Goal: Transaction & Acquisition: Download file/media

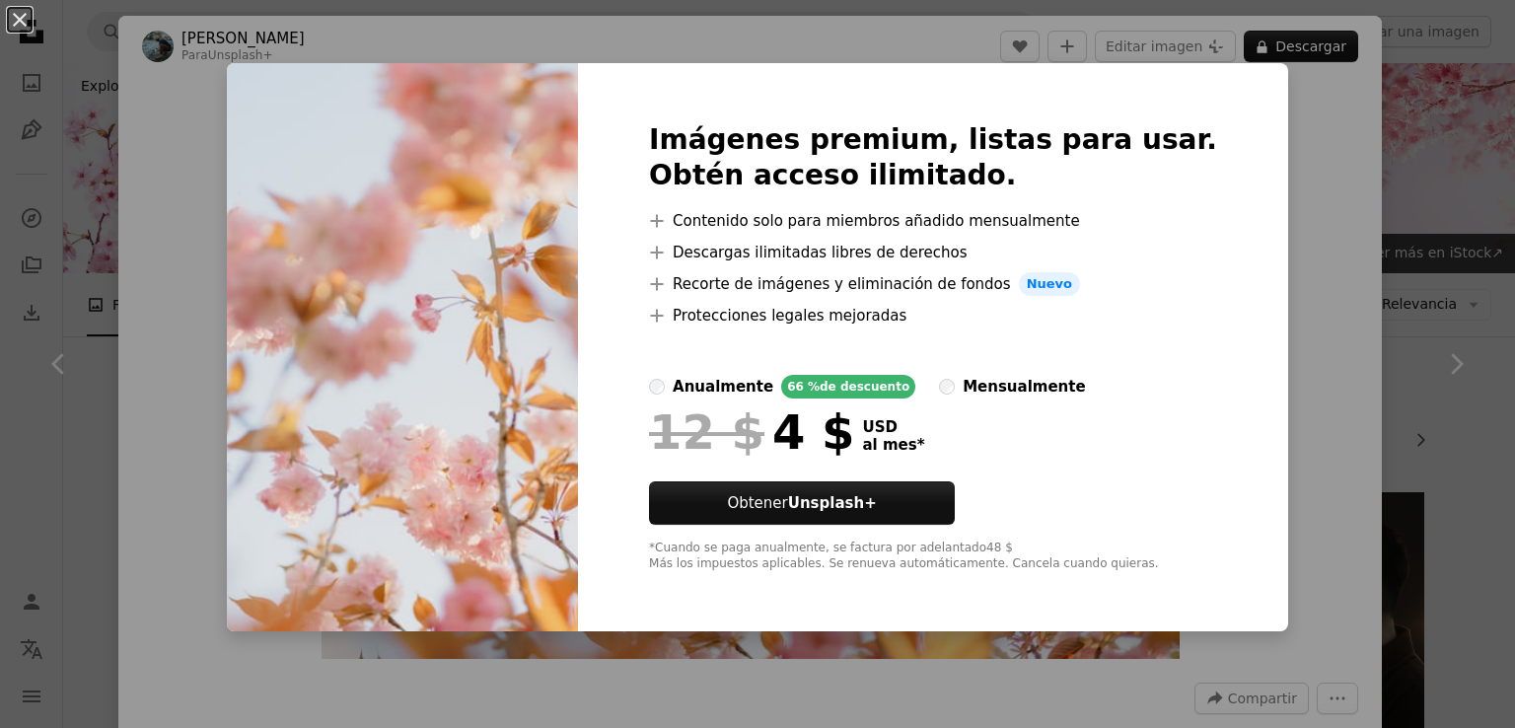
scroll to position [296, 0]
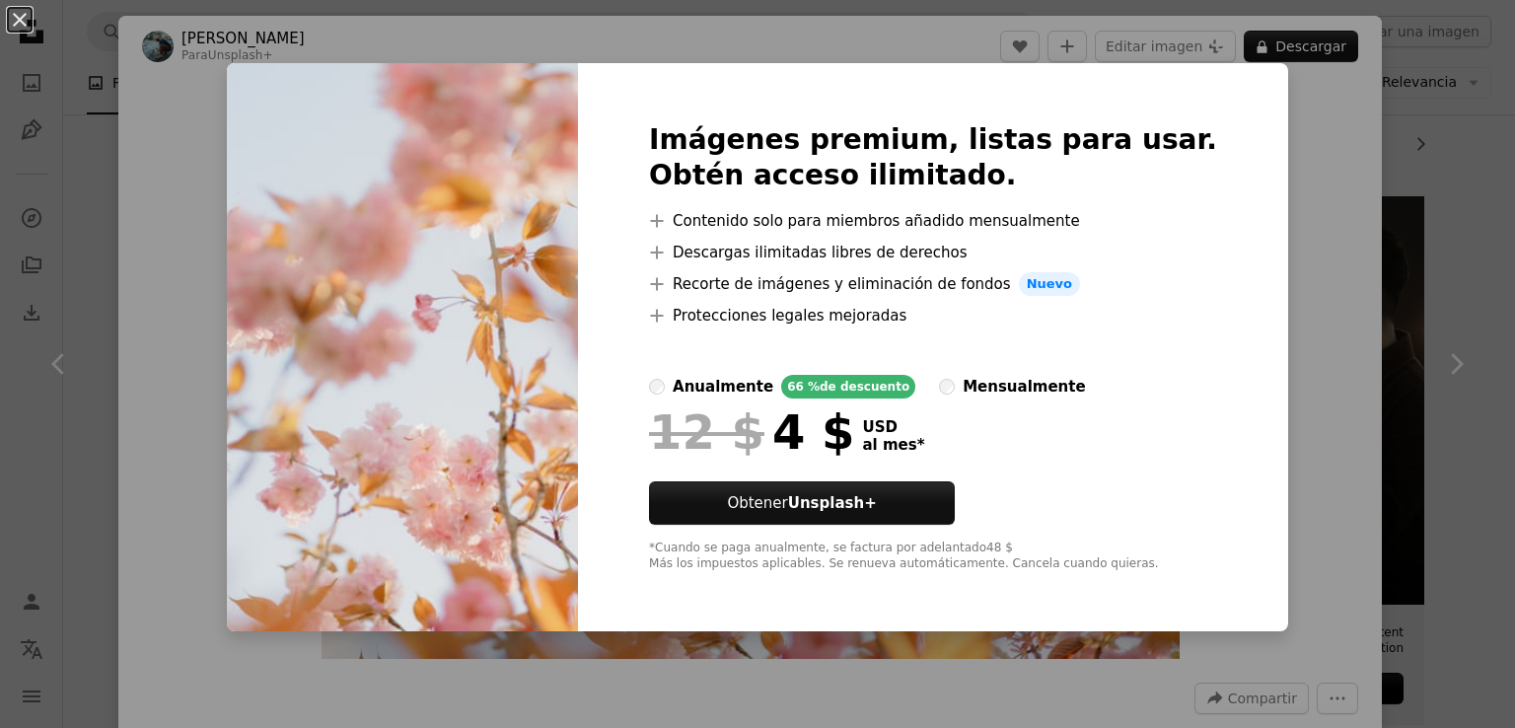
click at [481, 308] on img at bounding box center [402, 347] width 351 height 568
click at [13, 32] on button "An X shape" at bounding box center [20, 20] width 24 height 24
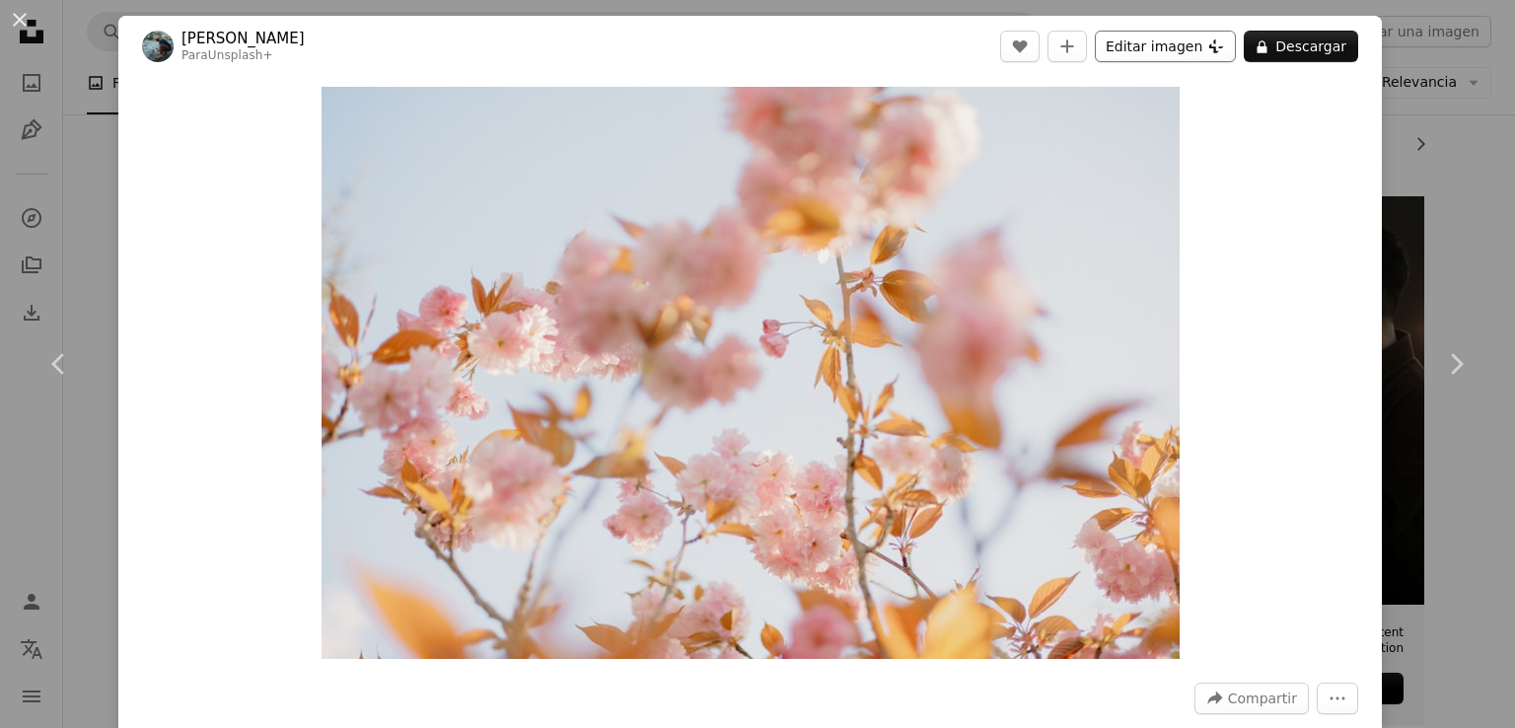
click at [1159, 48] on button "Editar imagen Plus sign for Unsplash+" at bounding box center [1165, 47] width 141 height 32
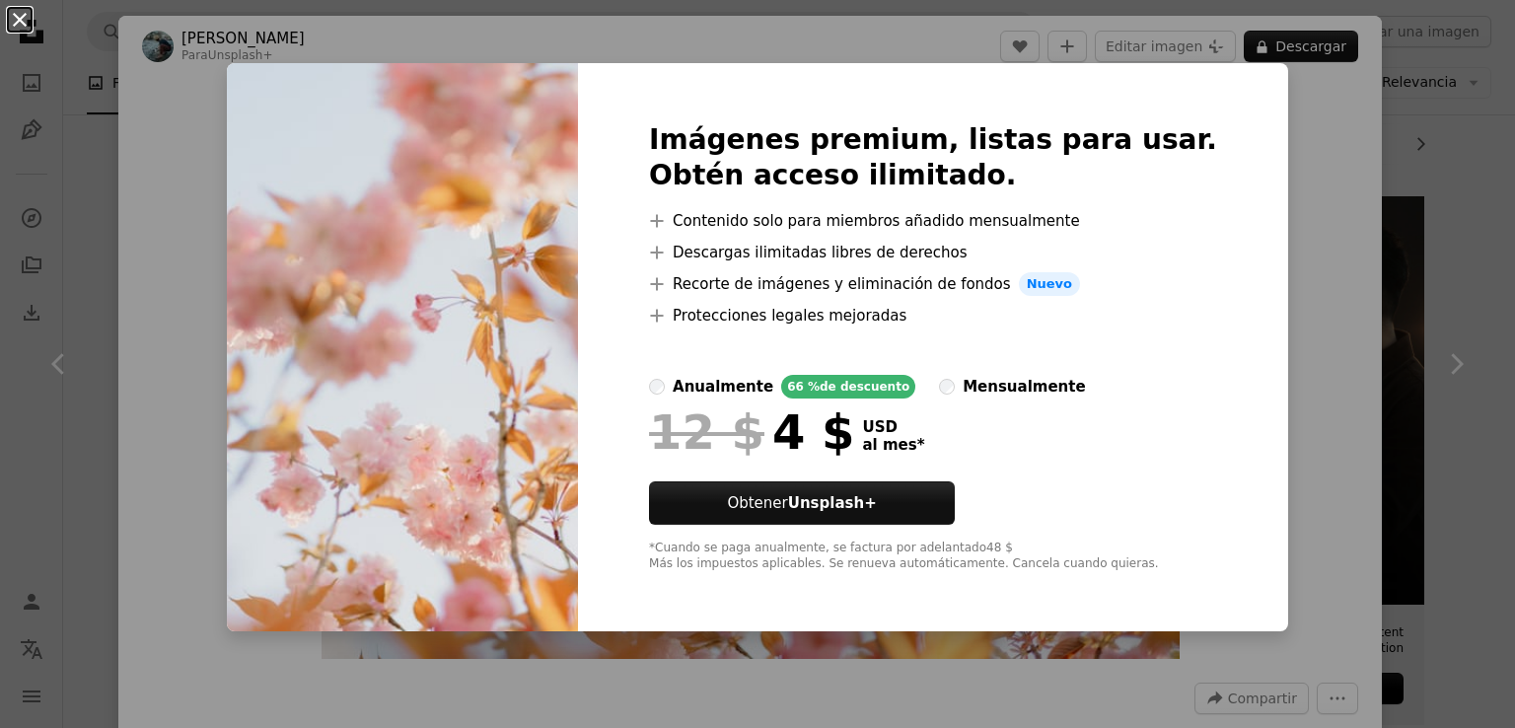
click at [24, 25] on button "An X shape" at bounding box center [20, 20] width 24 height 24
